Goal: Information Seeking & Learning: Learn about a topic

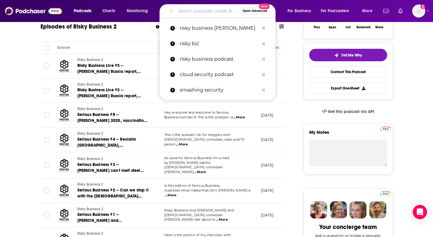
click at [190, 12] on input "Search podcasts, credits, & more..." at bounding box center [208, 11] width 64 height 10
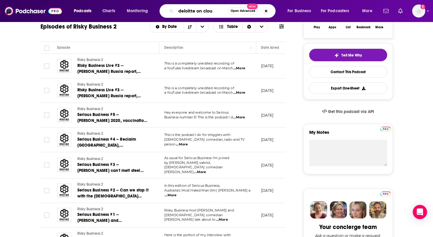
type input "deloitte on cloud"
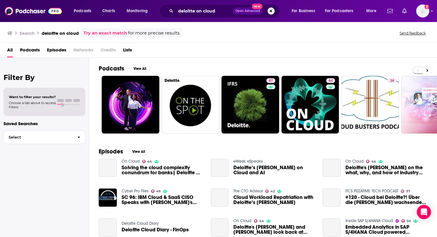
click at [200, 48] on div "All Podcasts Episodes Networks Credits Lists" at bounding box center [219, 51] width 425 height 12
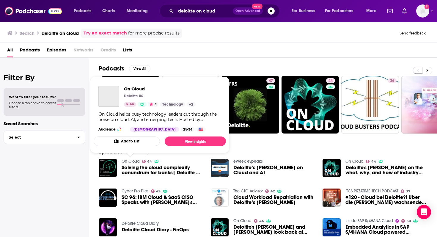
click at [130, 161] on link "On Cloud" at bounding box center [131, 161] width 18 height 5
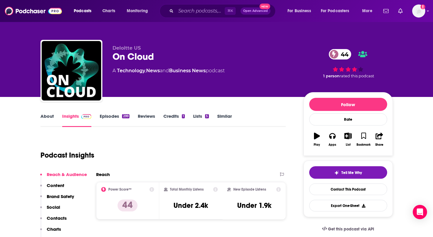
click at [112, 115] on link "Episodes 299" at bounding box center [114, 120] width 29 height 14
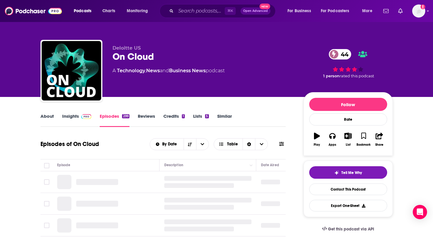
click at [46, 117] on link "About" at bounding box center [46, 120] width 13 height 14
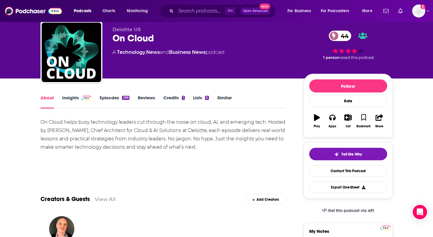
scroll to position [19, 0]
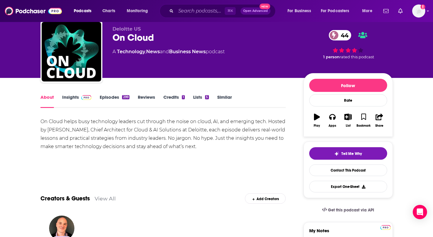
click at [121, 133] on div "On Cloud helps busy technology leaders cut through the noise on cloud, AI, and …" at bounding box center [162, 133] width 245 height 33
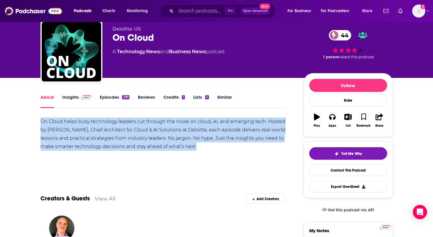
click at [121, 133] on div "On Cloud helps busy technology leaders cut through the noise on cloud, AI, and …" at bounding box center [162, 133] width 245 height 33
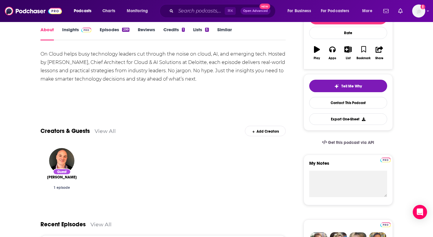
scroll to position [87, 0]
click at [104, 28] on link "Episodes 299" at bounding box center [114, 33] width 29 height 14
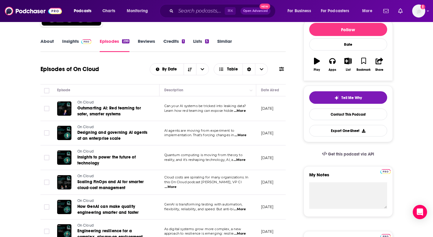
scroll to position [75, 0]
click at [241, 109] on span "...More" at bounding box center [240, 110] width 12 height 5
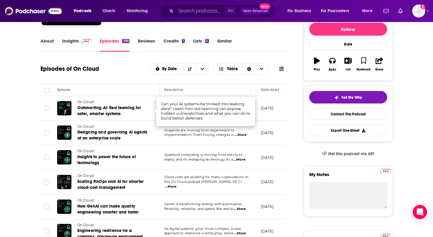
click at [237, 129] on p "AI agents are moving from experiment to" at bounding box center [207, 130] width 87 height 5
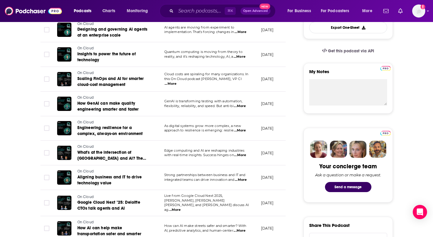
scroll to position [178, 0]
click at [238, 154] on span "...More" at bounding box center [240, 155] width 12 height 5
click at [230, 186] on td "Strong partnerships between business and IT and integrated teams can drive inno…" at bounding box center [207, 177] width 97 height 25
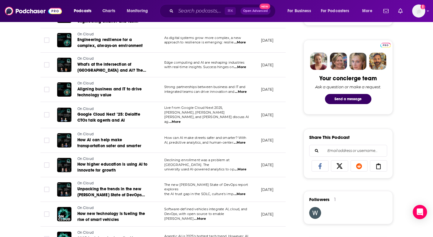
scroll to position [267, 0]
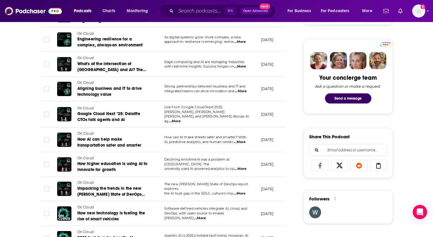
click at [244, 142] on span "...More" at bounding box center [239, 142] width 12 height 5
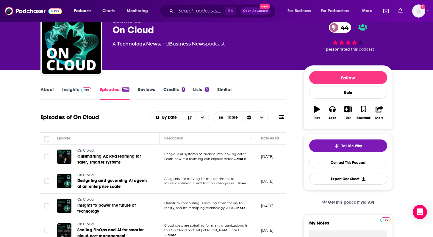
scroll to position [27, 0]
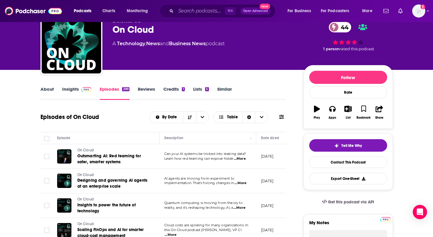
click at [241, 159] on span "...More" at bounding box center [240, 158] width 12 height 5
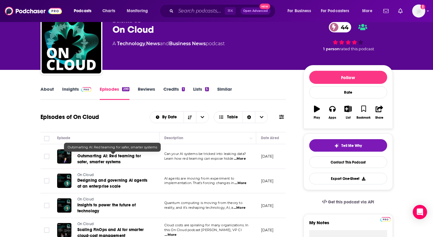
click at [97, 158] on span "Outsmarting AI: Red teaming for safer, smarter systems" at bounding box center [109, 158] width 64 height 11
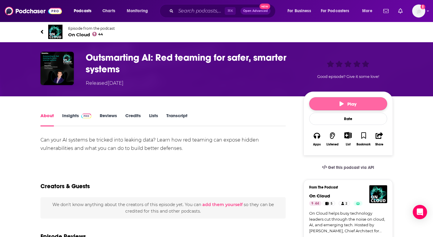
click at [338, 102] on button "Play" at bounding box center [348, 103] width 78 height 13
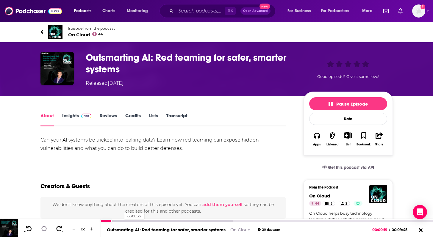
click at [121, 221] on div at bounding box center [166, 221] width 131 height 2
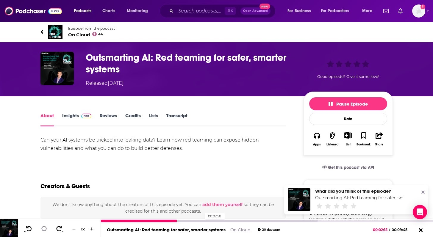
click at [202, 220] on div at bounding box center [209, 221] width 216 height 2
click at [236, 219] on div at bounding box center [267, 220] width 332 height 3
click at [238, 221] on div at bounding box center [209, 221] width 216 height 2
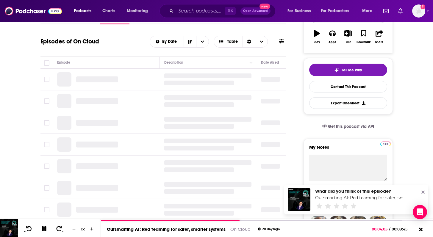
scroll to position [128, 0]
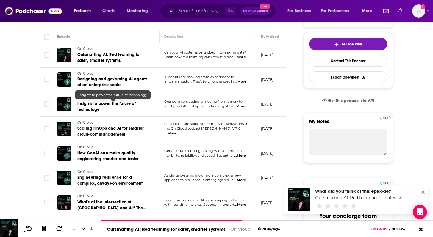
click at [83, 104] on span "Insights to power the future of technology" at bounding box center [106, 106] width 58 height 11
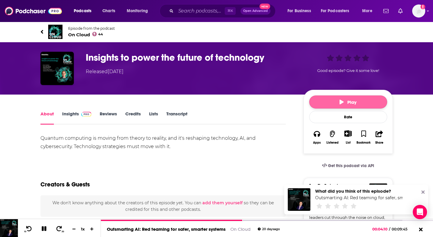
click at [322, 102] on button "Play" at bounding box center [348, 101] width 78 height 13
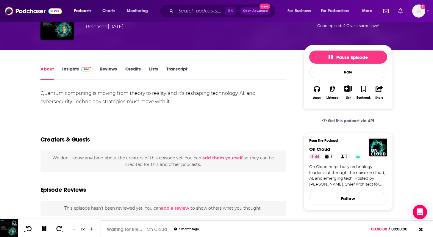
scroll to position [45, 0]
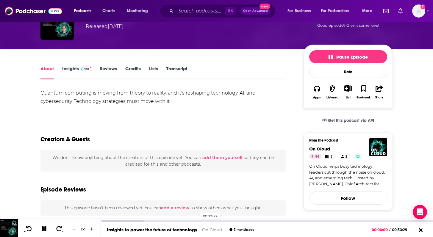
click at [197, 222] on div "00:00:00" at bounding box center [267, 221] width 332 height 2
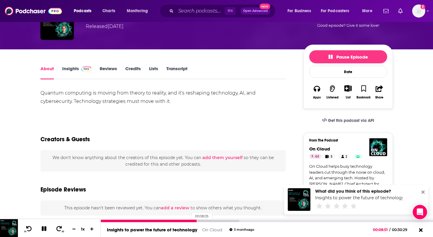
click at [189, 221] on div at bounding box center [149, 221] width 96 height 2
click at [175, 220] on div at bounding box center [145, 221] width 88 height 2
click at [164, 220] on div at bounding box center [138, 221] width 74 height 2
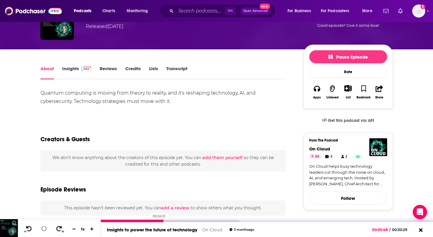
click at [147, 220] on div at bounding box center [132, 221] width 63 height 2
click at [129, 220] on div at bounding box center [124, 221] width 46 height 2
click at [125, 221] on div at bounding box center [115, 221] width 29 height 2
click at [120, 221] on div at bounding box center [113, 221] width 24 height 2
click at [111, 220] on div at bounding box center [111, 221] width 20 height 2
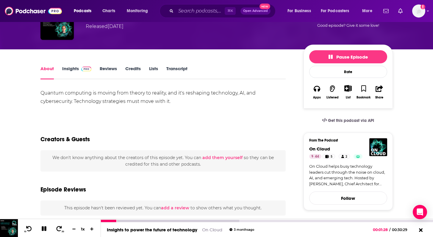
click at [44, 227] on icon at bounding box center [43, 228] width 5 height 5
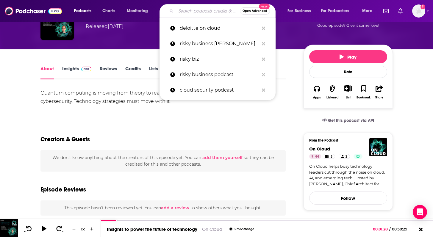
click at [189, 9] on input "Search podcasts, credits, & more..." at bounding box center [208, 11] width 64 height 10
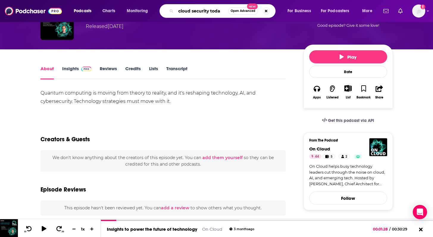
type input "cloud security [DATE]"
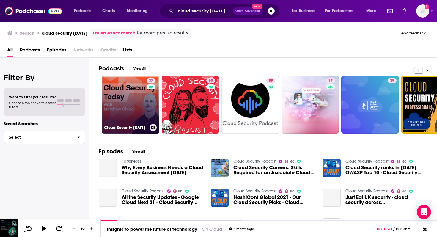
click at [142, 103] on link "37 Cloud Security [DATE]" at bounding box center [131, 105] width 58 height 58
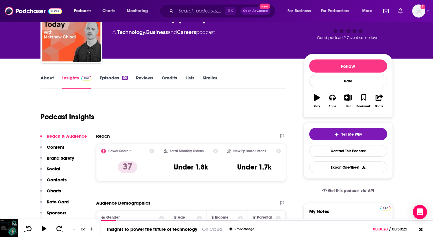
scroll to position [39, 0]
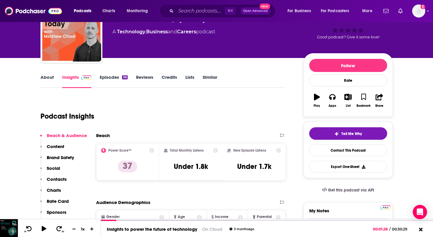
click at [48, 73] on div "About Insights Episodes 56 Reviews Credits Lists Similar" at bounding box center [162, 80] width 245 height 15
click at [104, 78] on link "Episodes 56" at bounding box center [114, 81] width 28 height 14
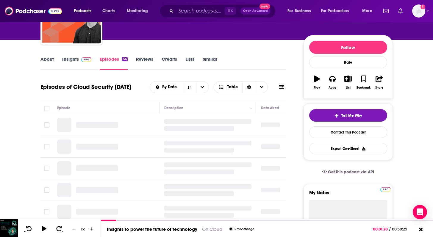
scroll to position [57, 0]
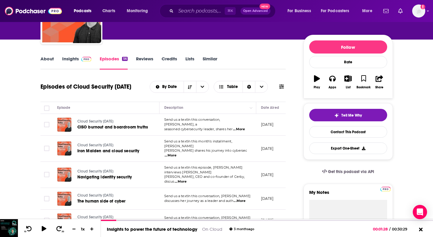
click at [240, 127] on span "...More" at bounding box center [239, 129] width 12 height 5
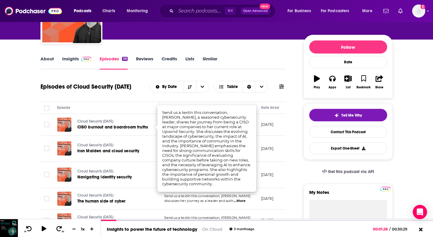
click at [143, 141] on div "Cloud Security [DATE] Iron Maiden and cloud security" at bounding box center [112, 148] width 71 height 14
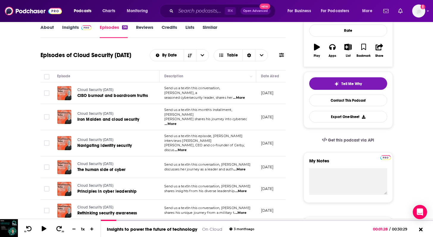
scroll to position [89, 0]
click at [245, 167] on span "...More" at bounding box center [239, 169] width 12 height 5
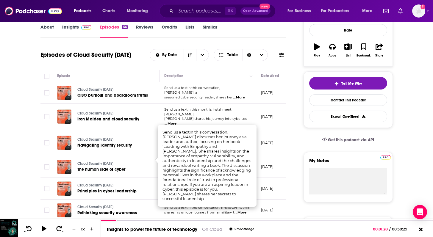
click at [137, 178] on td "Cloud Security [DATE] Principles in cyber leadership" at bounding box center [105, 189] width 107 height 22
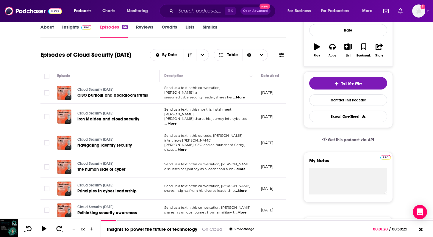
click at [244, 210] on span "...More" at bounding box center [240, 212] width 12 height 5
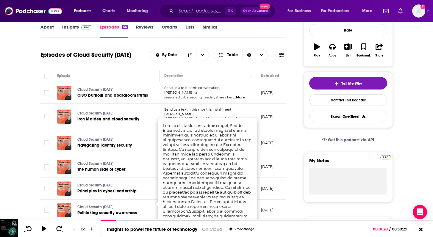
click at [127, 189] on td "Cloud Security [DATE] Principles in cyber leadership" at bounding box center [105, 189] width 107 height 22
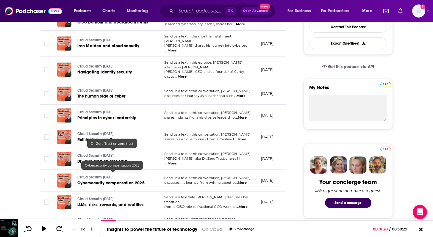
scroll to position [164, 0]
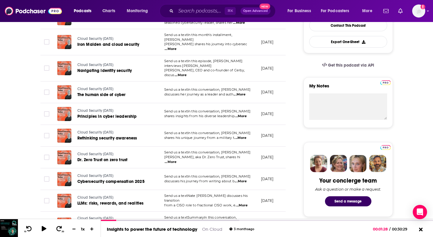
click at [176, 160] on span "...More" at bounding box center [170, 162] width 12 height 5
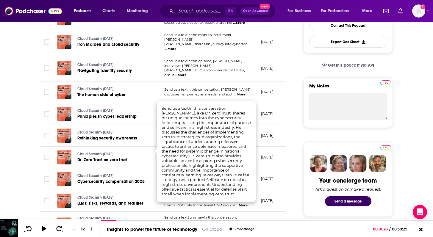
click at [142, 168] on td "Cloud Security [DATE] Cybersecurity compensation 2025" at bounding box center [105, 179] width 107 height 22
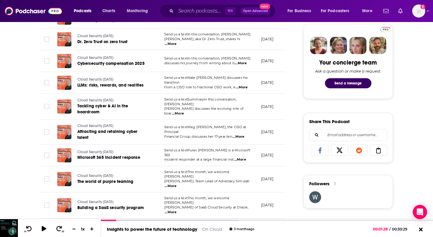
scroll to position [283, 0]
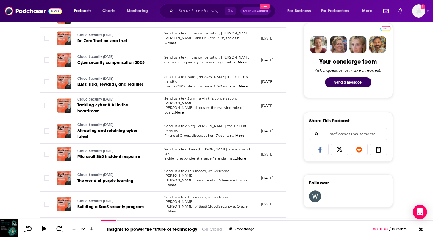
click at [176, 209] on span "...More" at bounding box center [170, 211] width 12 height 5
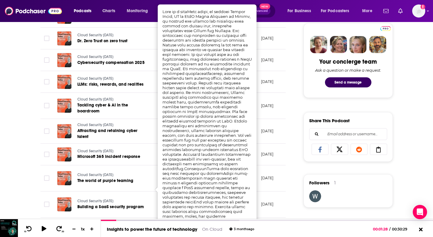
click at [44, 165] on td at bounding box center [46, 178] width 12 height 26
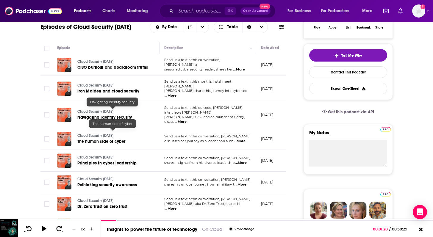
scroll to position [117, 0]
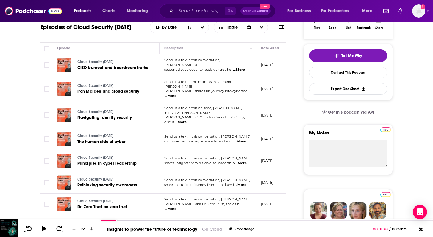
click at [186, 120] on span "...More" at bounding box center [181, 122] width 12 height 5
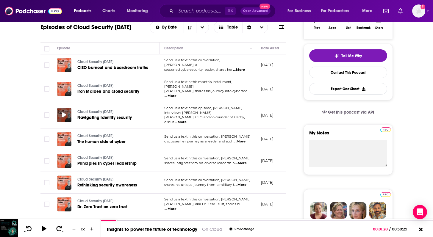
scroll to position [106, 0]
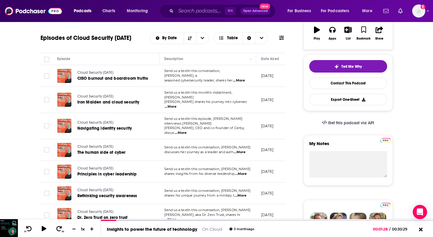
click at [176, 104] on span "...More" at bounding box center [170, 106] width 12 height 5
click at [241, 79] on span "...More" at bounding box center [239, 80] width 12 height 5
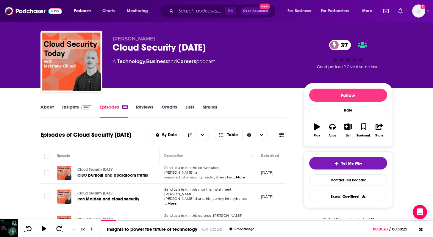
scroll to position [0, 0]
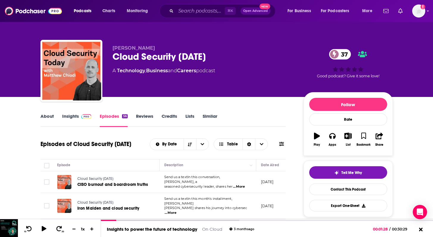
click at [70, 112] on div "About Insights Episodes 56 Reviews Credits Lists Similar" at bounding box center [162, 119] width 245 height 15
click at [68, 118] on link "Insights" at bounding box center [76, 120] width 29 height 14
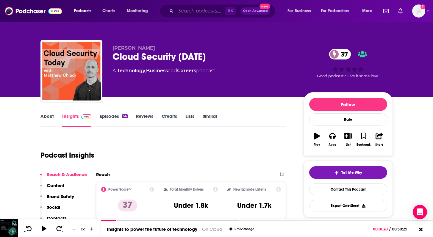
click at [211, 13] on input "Search podcasts, credits, & more..." at bounding box center [200, 11] width 49 height 10
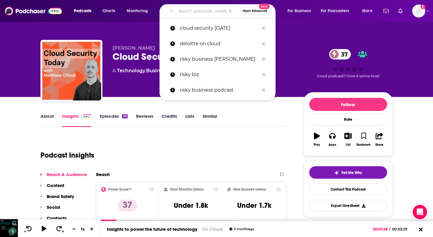
paste input "The Hidden Battle for AI Security"
type input "The Hidden Battle for AI Security"
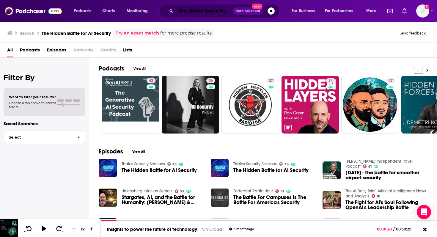
click at [203, 8] on input "The Hidden Battle for AI Security" at bounding box center [204, 11] width 57 height 10
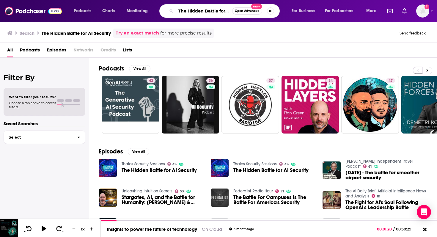
click at [203, 8] on input "The Hidden Battle for AI Security" at bounding box center [204, 11] width 57 height 10
type input "security sessions"
click at [140, 164] on link "Thales Security Sessions" at bounding box center [143, 163] width 43 height 5
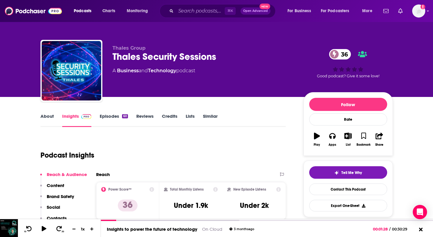
click at [48, 115] on link "About" at bounding box center [46, 120] width 13 height 14
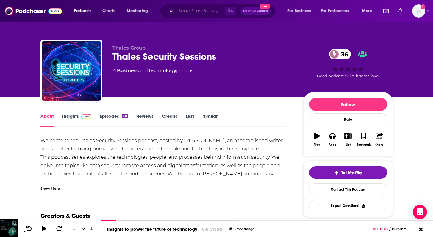
click at [201, 9] on input "Search podcasts, credits, & more..." at bounding box center [200, 11] width 49 height 10
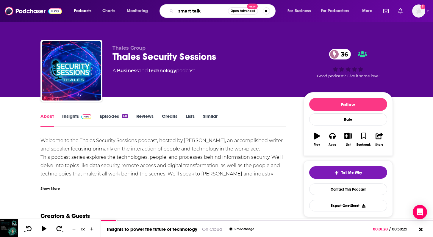
type input "smart talks"
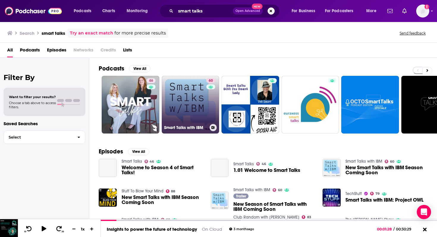
click at [190, 98] on link "60 Smart Talks with IBM" at bounding box center [191, 105] width 58 height 58
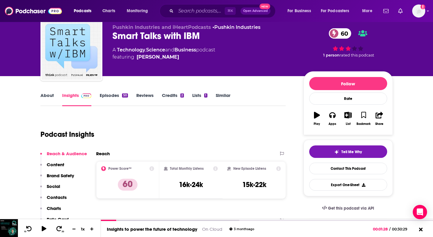
scroll to position [31, 0]
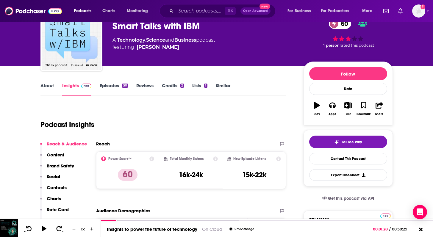
click at [40, 87] on link "About" at bounding box center [46, 90] width 13 height 14
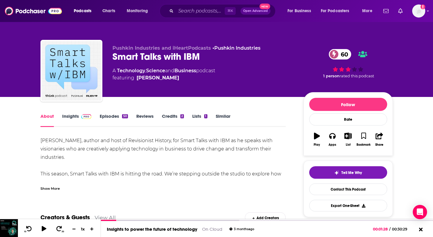
drag, startPoint x: 109, startPoint y: 140, endPoint x: 59, endPoint y: 157, distance: 52.3
click at [59, 157] on div "[PERSON_NAME], author and host of Revisionist History, for Smart Talks with IBM…" at bounding box center [162, 173] width 245 height 75
click at [48, 184] on div "Show More" at bounding box center [162, 186] width 245 height 10
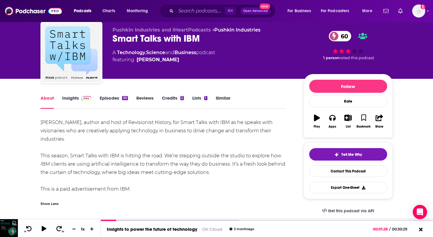
scroll to position [22, 0]
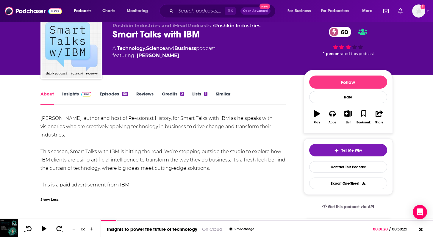
click at [70, 163] on div "[PERSON_NAME], author and host of Revisionist History, for Smart Talks with IBM…" at bounding box center [162, 151] width 245 height 75
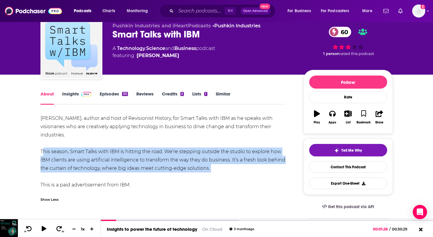
click at [70, 163] on div "[PERSON_NAME], author and host of Revisionist History, for Smart Talks with IBM…" at bounding box center [162, 151] width 245 height 75
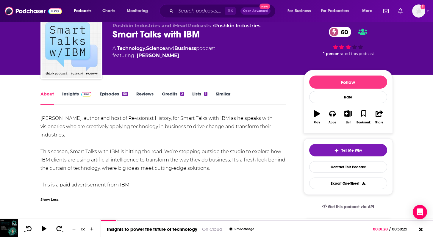
click at [109, 95] on link "Episodes 50" at bounding box center [114, 98] width 28 height 14
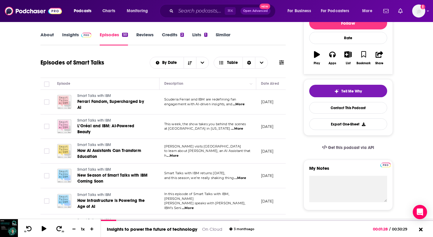
scroll to position [87, 0]
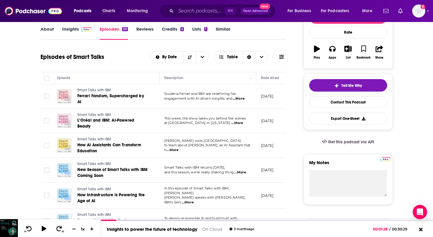
click at [178, 148] on span "...More" at bounding box center [173, 150] width 12 height 5
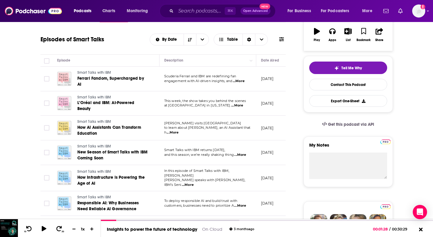
scroll to position [111, 0]
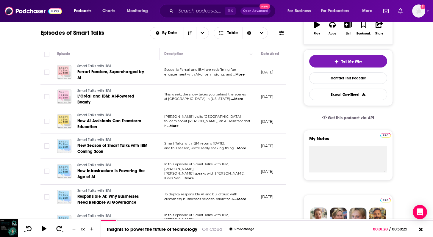
click at [242, 146] on span "...More" at bounding box center [240, 148] width 12 height 5
